Goal: Understand process/instructions

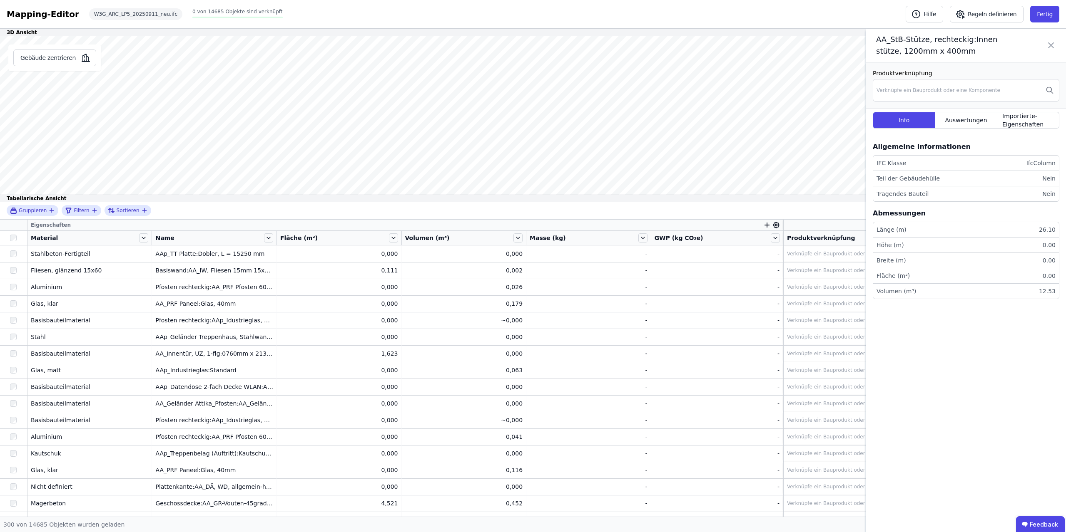
scroll to position [2692, 0]
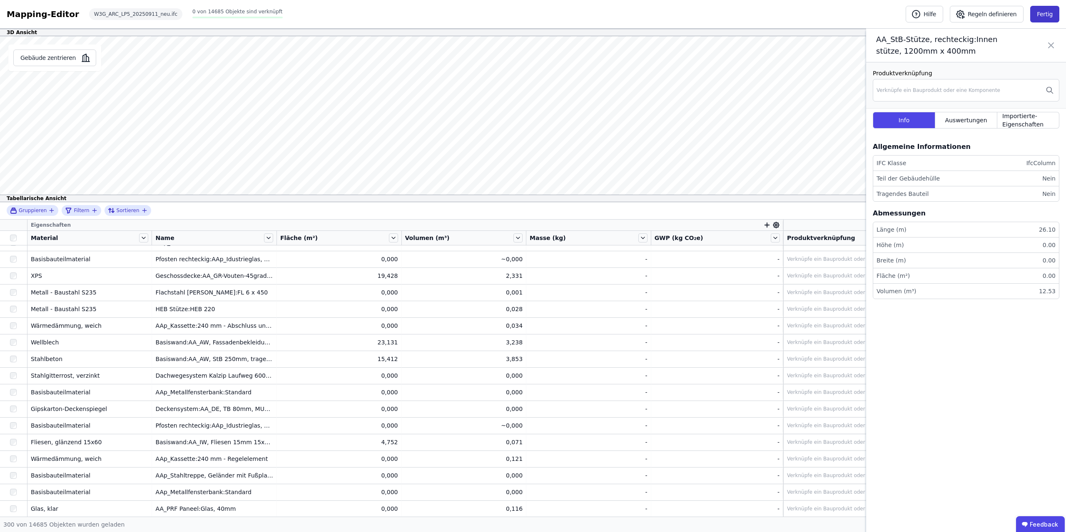
click at [1047, 14] on button "Fertig" at bounding box center [1044, 14] width 29 height 17
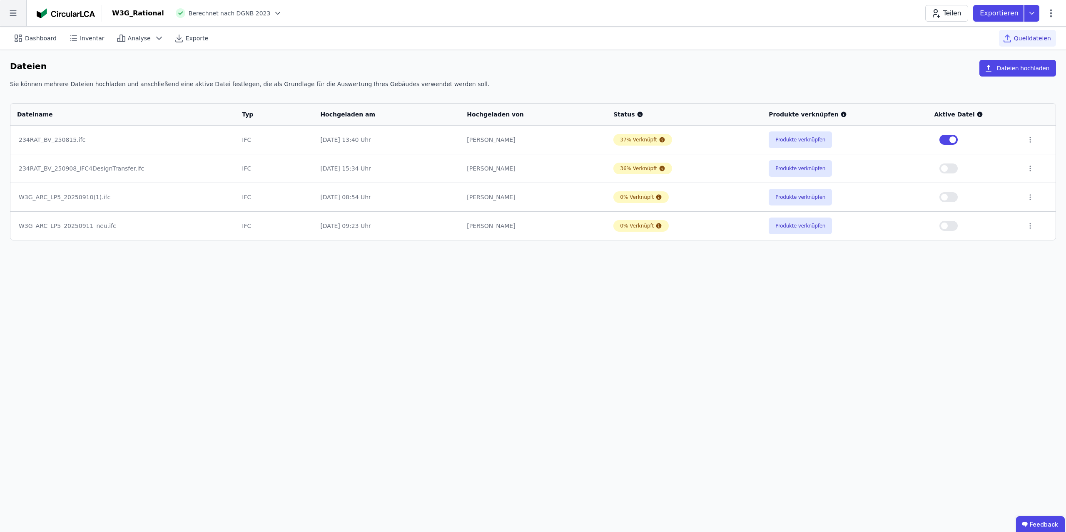
click at [6, 10] on icon at bounding box center [13, 13] width 26 height 26
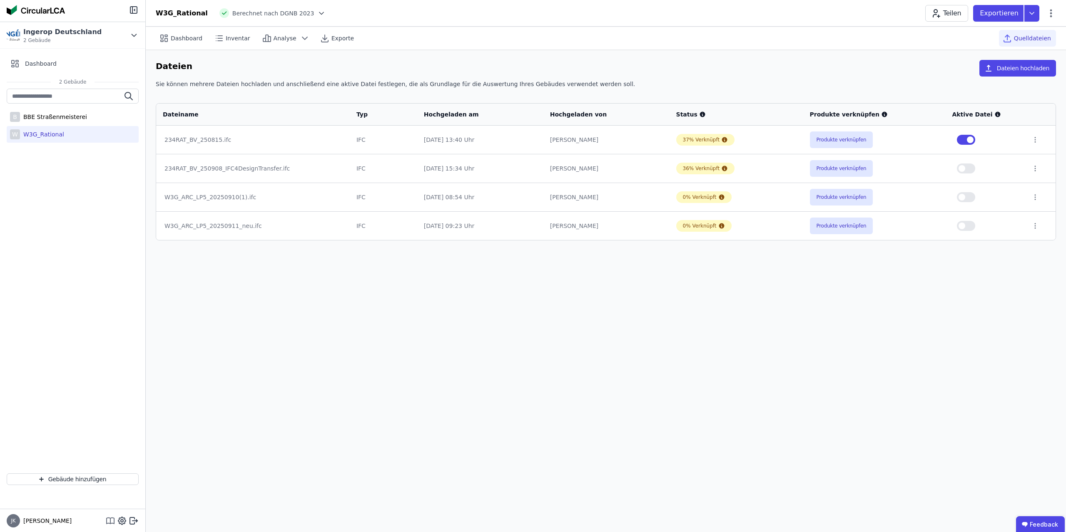
click at [112, 521] on icon at bounding box center [110, 521] width 10 height 10
